Goal: Transaction & Acquisition: Book appointment/travel/reservation

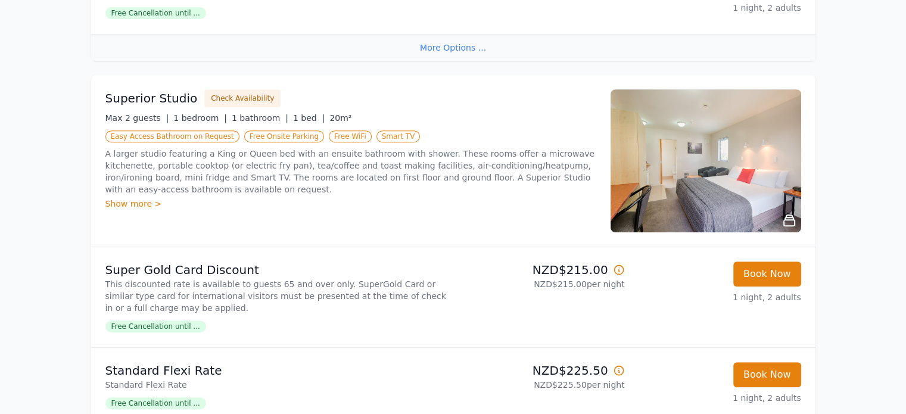
scroll to position [477, 0]
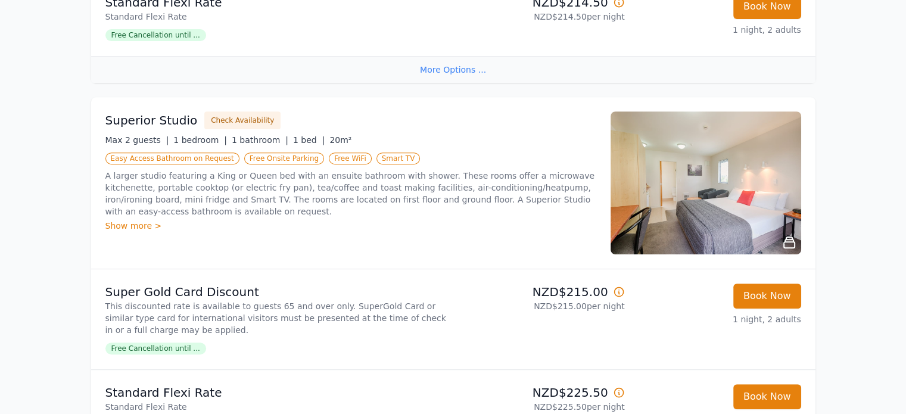
click at [171, 122] on h3 "Superior Studio" at bounding box center [151, 120] width 92 height 17
click at [460, 69] on div "More Options ..." at bounding box center [453, 69] width 724 height 27
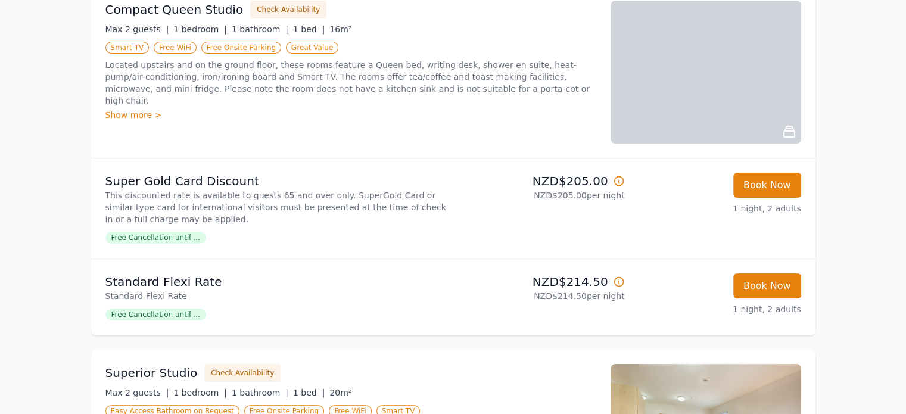
scroll to position [179, 0]
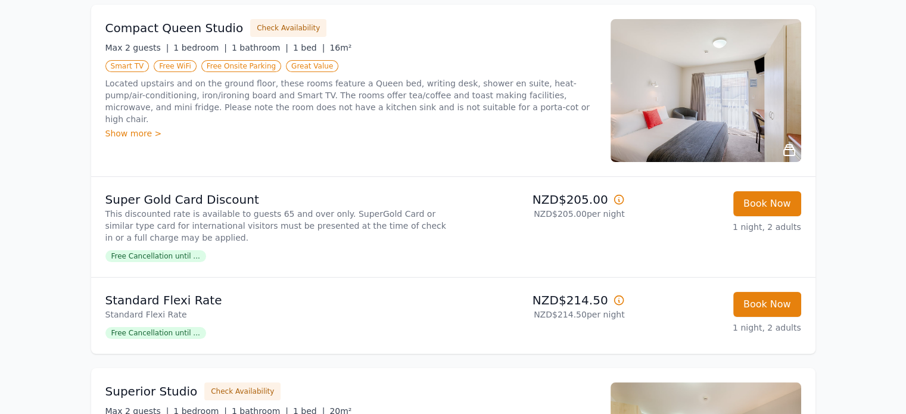
click at [616, 200] on icon at bounding box center [619, 200] width 12 height 12
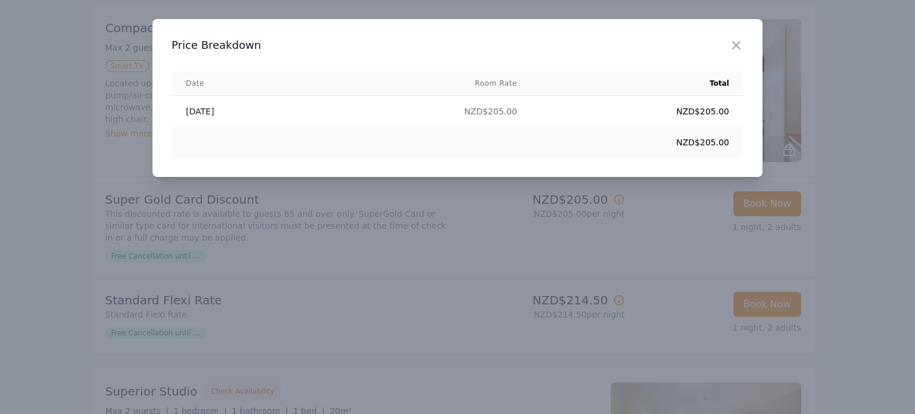
click at [666, 203] on div at bounding box center [457, 207] width 915 height 414
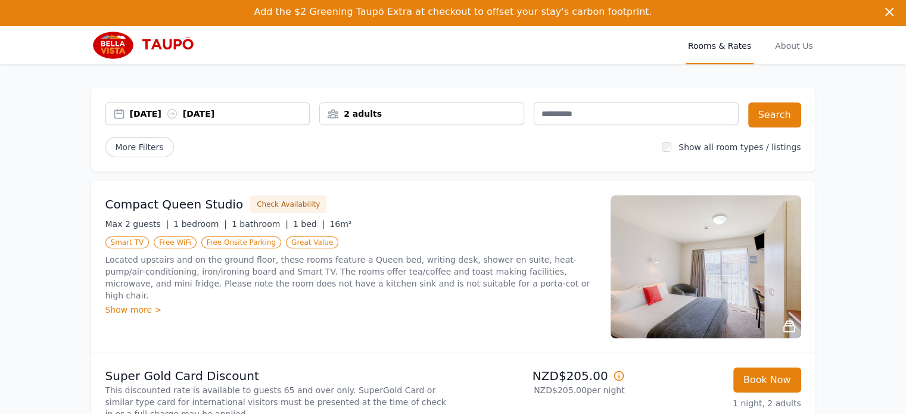
scroll to position [0, 0]
